Goal: Task Accomplishment & Management: Manage account settings

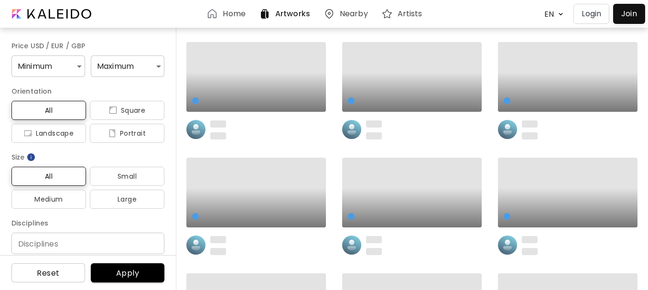
click at [597, 13] on p "Login" at bounding box center [592, 13] width 20 height 11
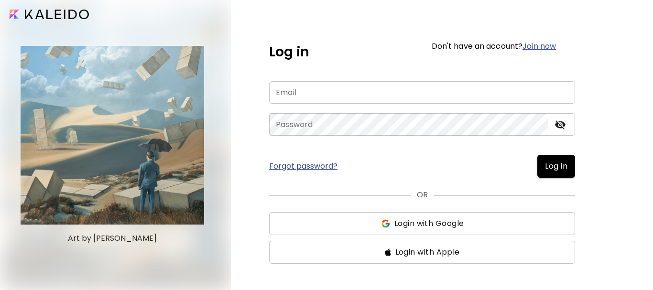
click at [343, 93] on input "email" at bounding box center [422, 92] width 306 height 22
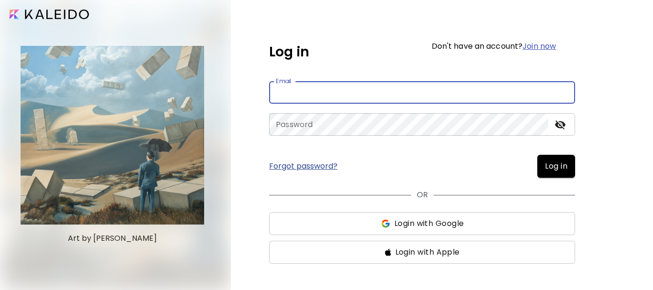
type input "**********"
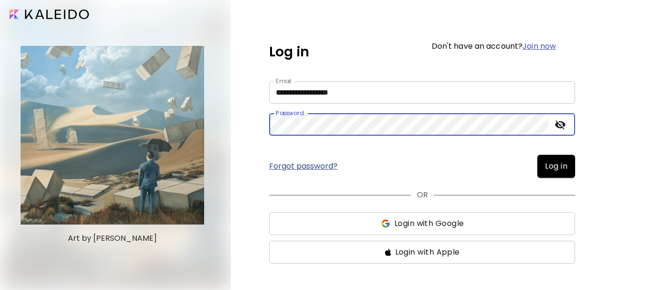
click at [558, 168] on span "Log in" at bounding box center [556, 166] width 22 height 11
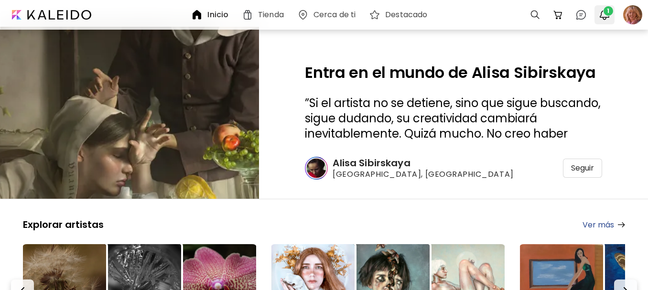
click at [605, 16] on img "button" at bounding box center [604, 14] width 11 height 11
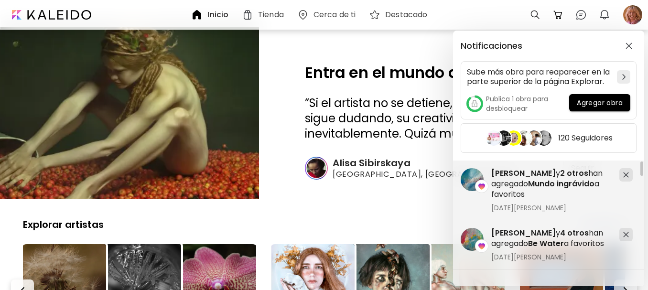
click at [501, 15] on div "Notificaciones Sube más obra para reaparecer en la parte superior de la página …" at bounding box center [324, 145] width 648 height 290
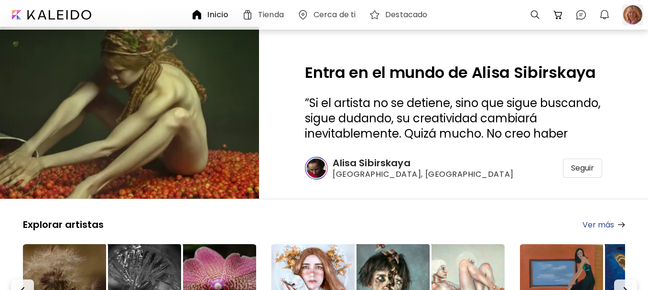
click at [633, 18] on div at bounding box center [632, 14] width 21 height 21
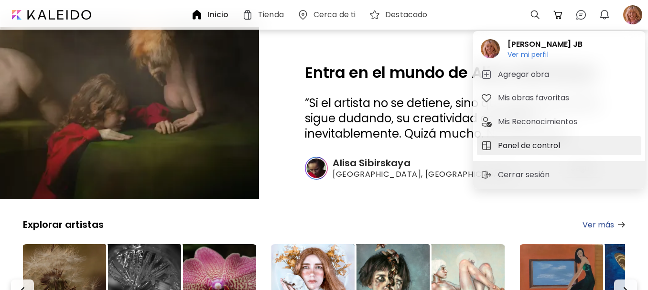
click at [529, 146] on h5 "Panel de control" at bounding box center [530, 145] width 65 height 11
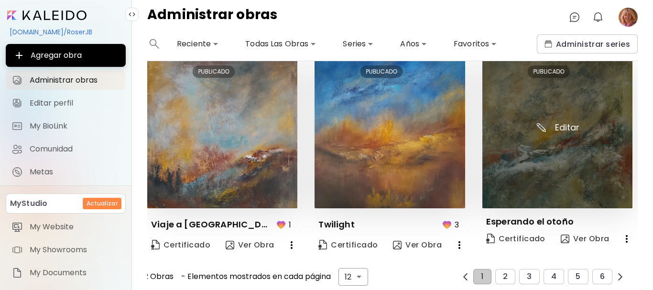
scroll to position [656, 0]
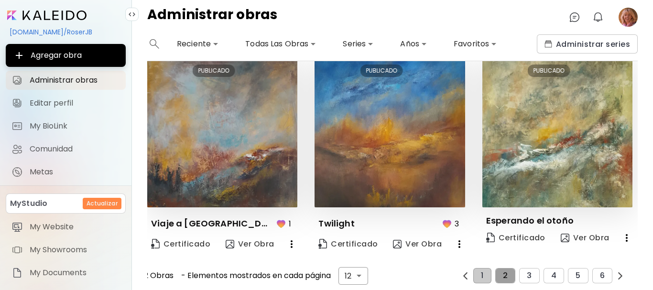
click at [503, 271] on span "2" at bounding box center [505, 275] width 5 height 9
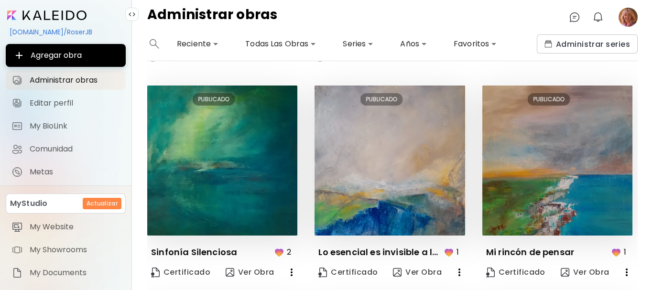
scroll to position [471, 0]
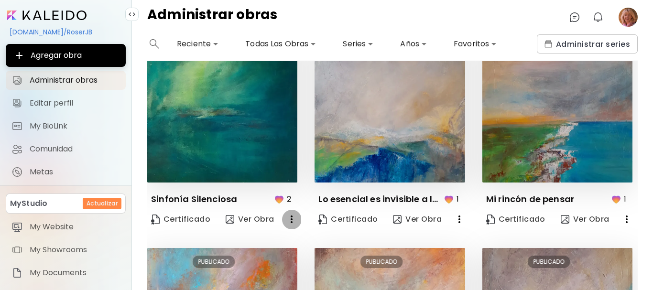
click at [291, 217] on icon "button" at bounding box center [292, 220] width 2 height 8
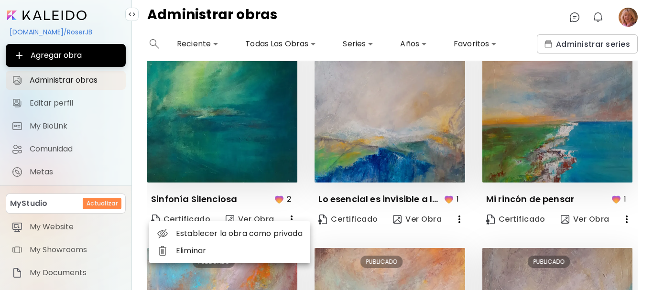
click at [263, 234] on li "Establecer la obra como privada" at bounding box center [229, 233] width 161 height 17
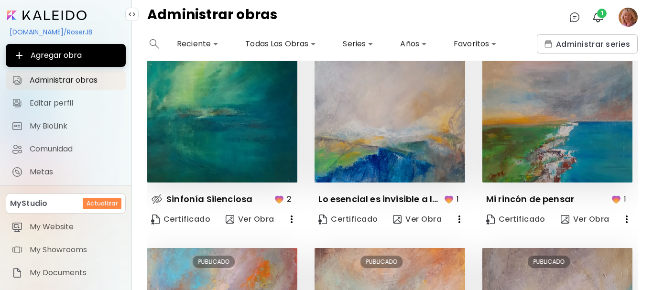
click at [626, 21] on image at bounding box center [627, 17] width 19 height 19
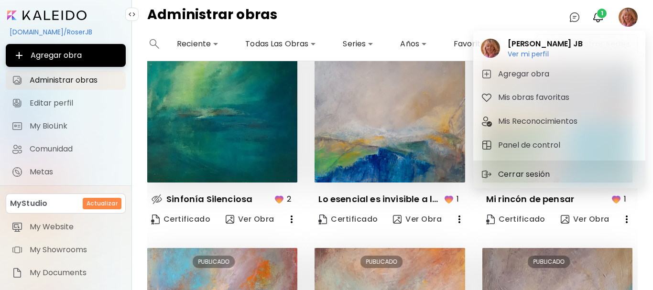
click at [534, 169] on p "Cerrar sesión" at bounding box center [525, 174] width 54 height 11
